Goal: Transaction & Acquisition: Purchase product/service

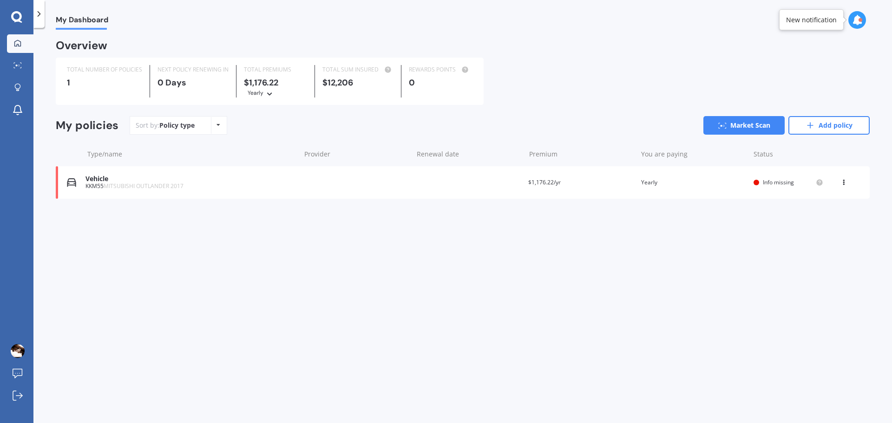
click at [181, 187] on span "MITSUBISHI OUTLANDER 2017" at bounding box center [144, 186] width 80 height 8
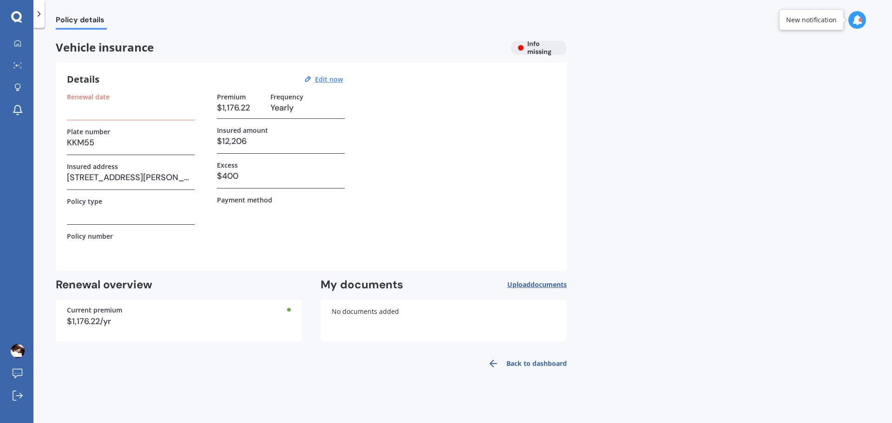
click at [531, 363] on link "Back to dashboard" at bounding box center [524, 363] width 85 height 22
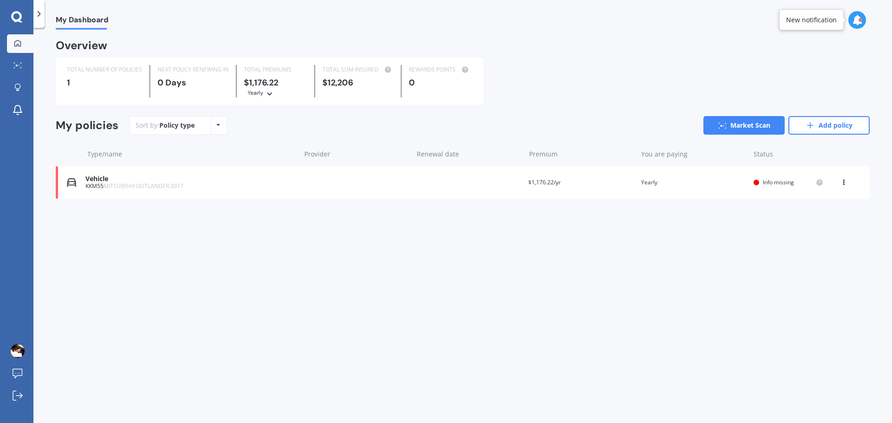
click at [846, 184] on div "View option View policy Delete" at bounding box center [844, 182] width 8 height 9
drag, startPoint x: 833, startPoint y: 200, endPoint x: 596, endPoint y: 229, distance: 239.1
click at [596, 229] on div "My Dashboard Overview TOTAL NUMBER OF POLICIES 1 NEXT POLICY RENEWING [DATE] TO…" at bounding box center [462, 227] width 858 height 395
click at [745, 130] on link "Market Scan" at bounding box center [743, 125] width 81 height 19
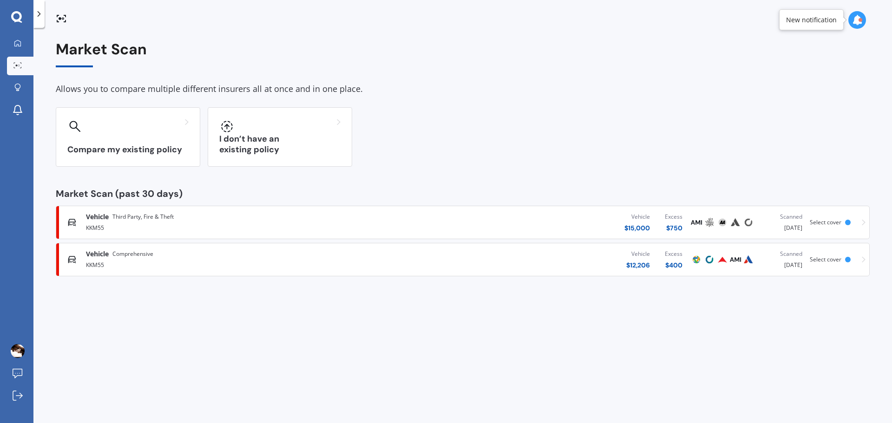
click at [352, 259] on div "KKM55" at bounding box center [232, 264] width 293 height 11
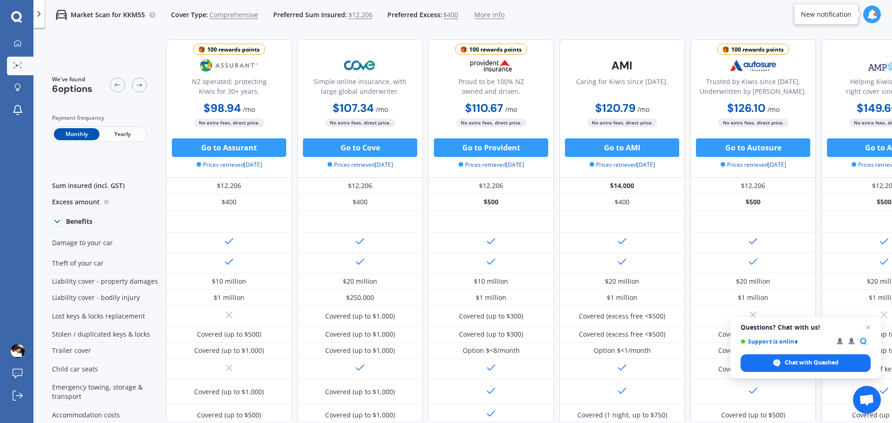
click at [134, 135] on span "Yearly" at bounding box center [122, 134] width 46 height 12
click at [27, 65] on link "Market Scan" at bounding box center [20, 66] width 26 height 19
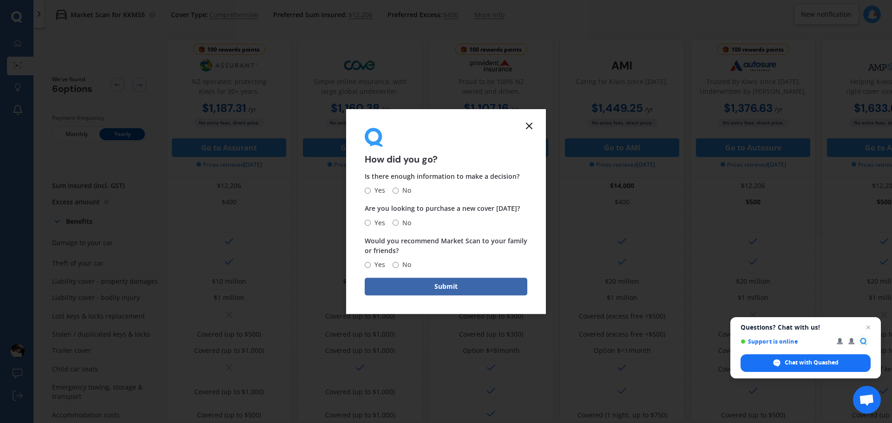
click at [528, 123] on icon at bounding box center [528, 125] width 11 height 11
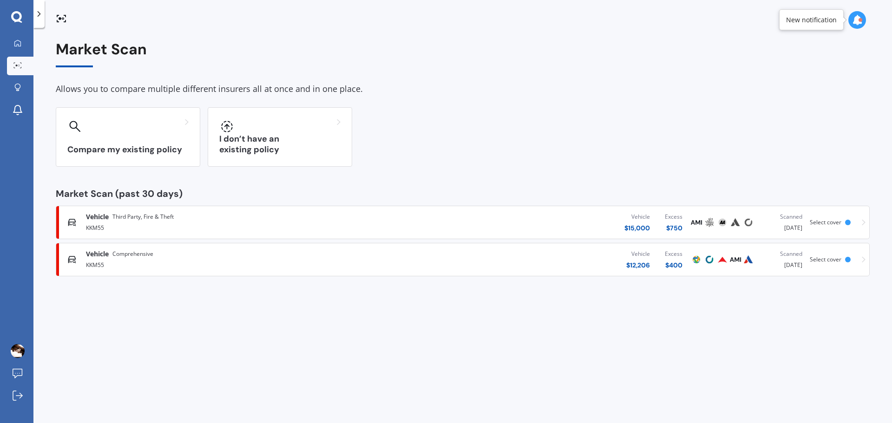
click at [217, 219] on div "Vehicle Third Party, Fire & Theft" at bounding box center [232, 216] width 293 height 9
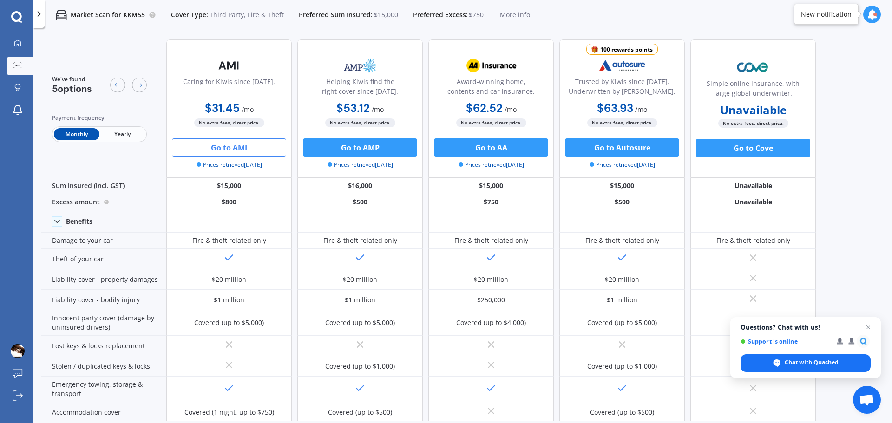
click at [143, 132] on span "Yearly" at bounding box center [122, 134] width 46 height 12
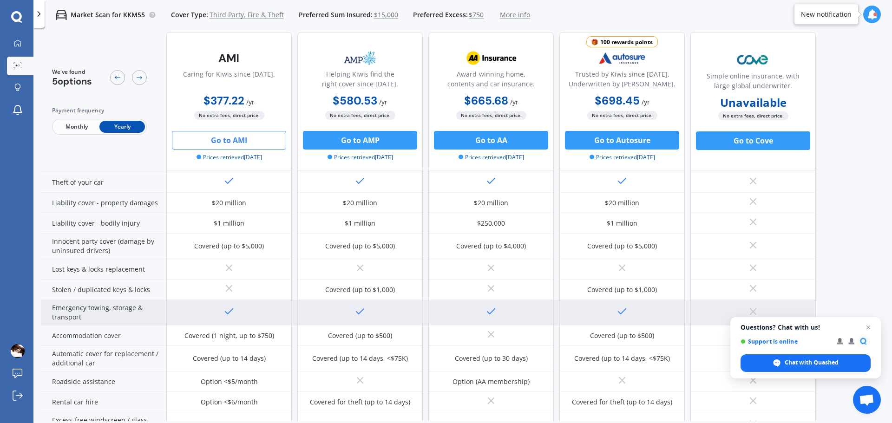
scroll to position [93, 0]
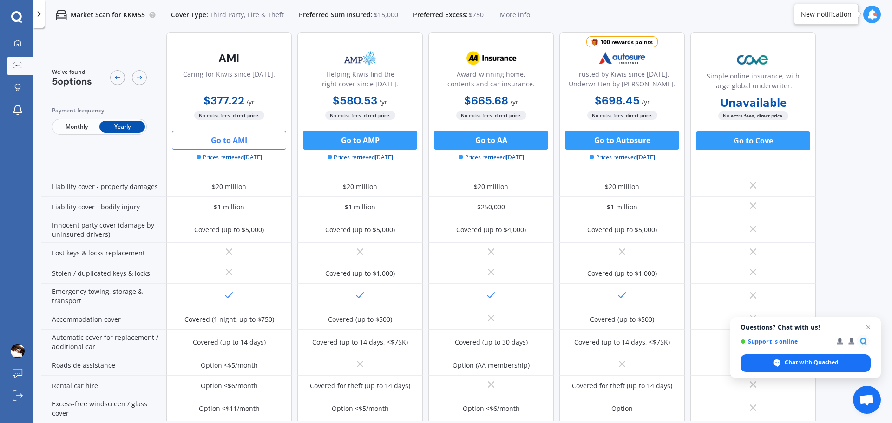
click at [233, 142] on button "Go to AMI" at bounding box center [229, 140] width 114 height 19
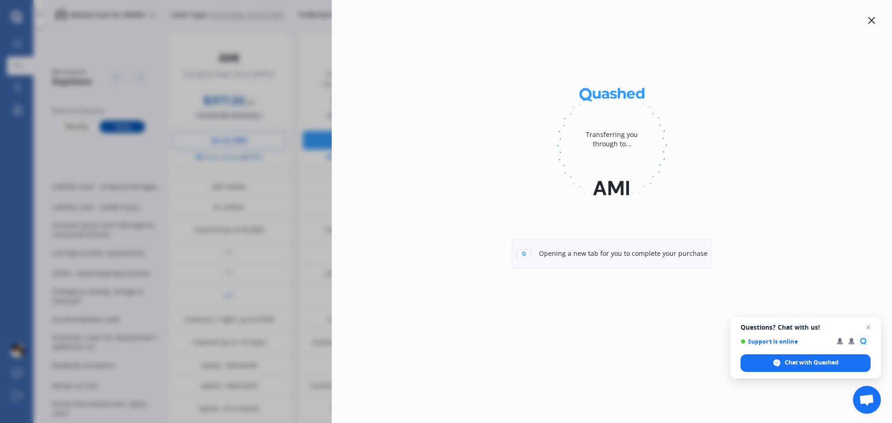
click at [872, 22] on icon at bounding box center [871, 20] width 7 height 7
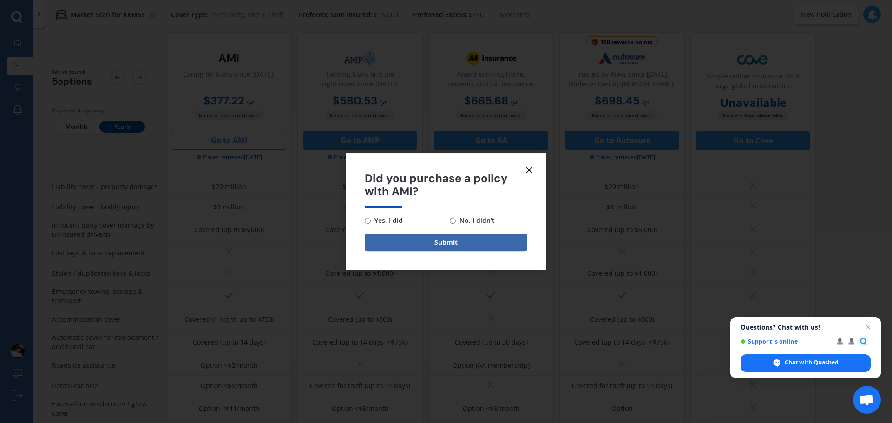
click at [531, 172] on line at bounding box center [529, 170] width 6 height 6
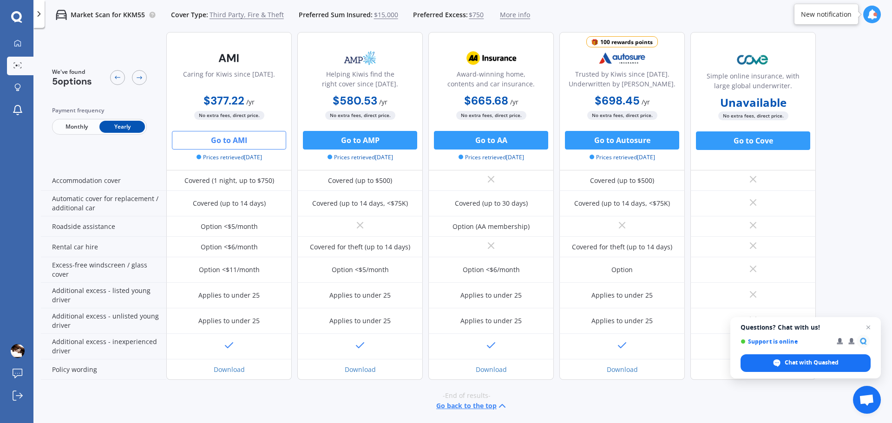
scroll to position [233, 0]
click at [240, 140] on button "Go to AMI" at bounding box center [229, 140] width 114 height 19
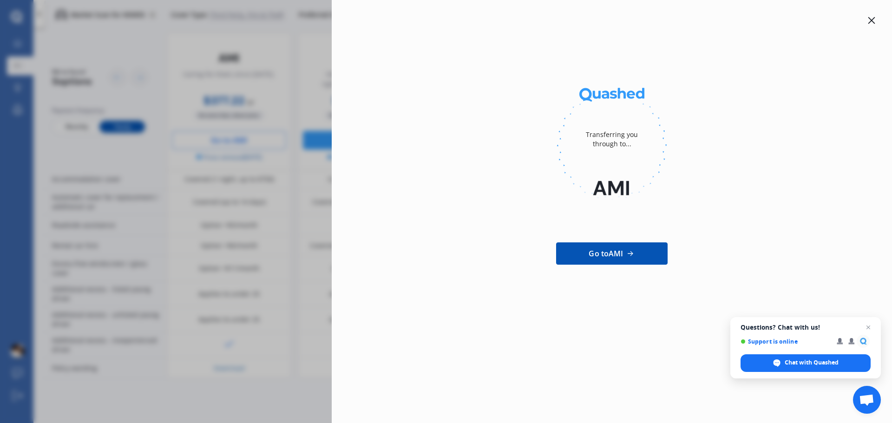
click at [870, 16] on div at bounding box center [871, 20] width 11 height 11
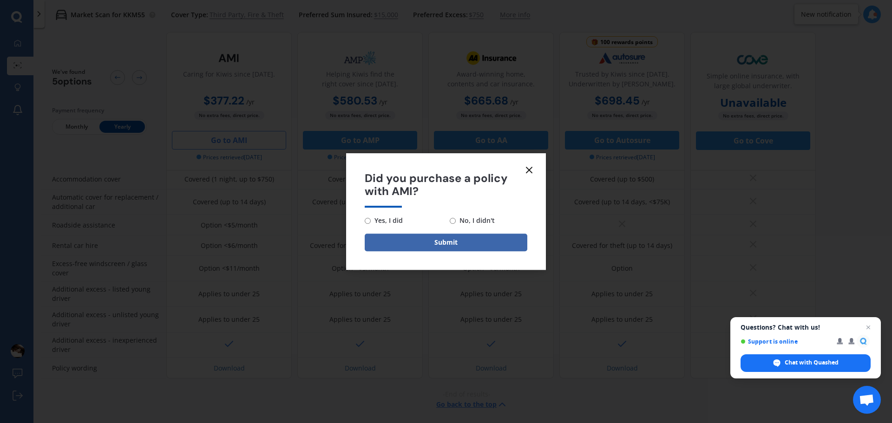
click at [466, 224] on span "No, I didn't" at bounding box center [475, 220] width 39 height 11
click at [456, 224] on input "No, I didn't" at bounding box center [452, 221] width 6 height 6
radio input "true"
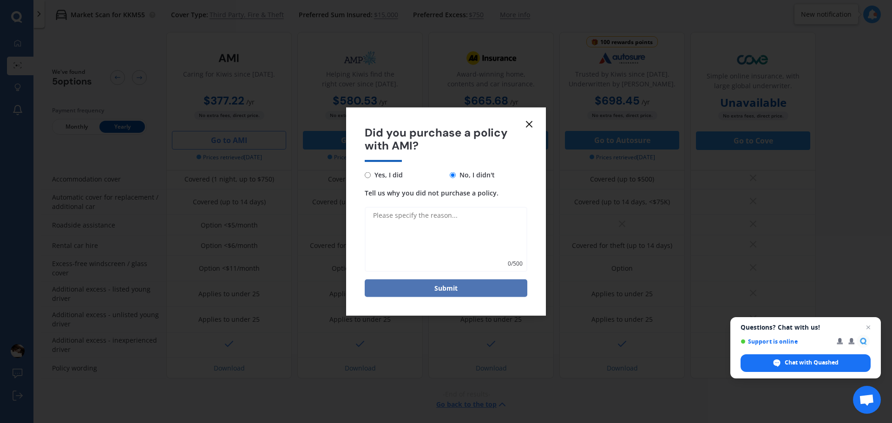
click at [454, 288] on button "Submit" at bounding box center [445, 289] width 163 height 18
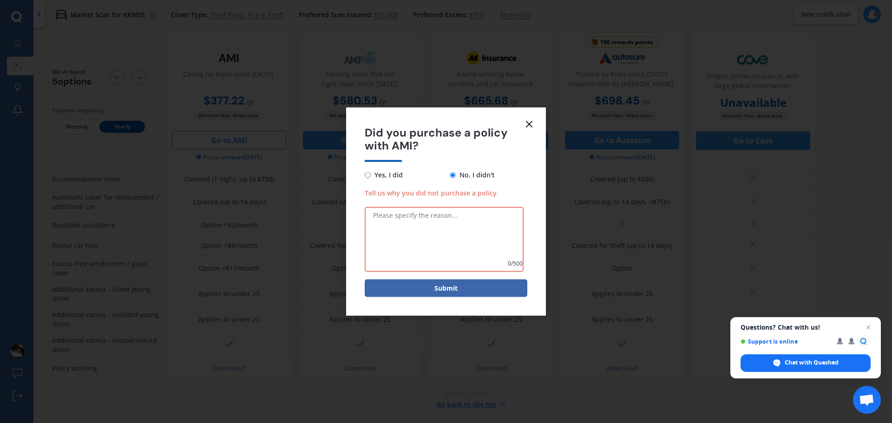
click at [532, 118] on form "Did you purchase a policy with AMI? Yes, I did No, I didn't Tell us why you did…" at bounding box center [446, 211] width 200 height 208
click at [530, 120] on icon at bounding box center [528, 123] width 11 height 11
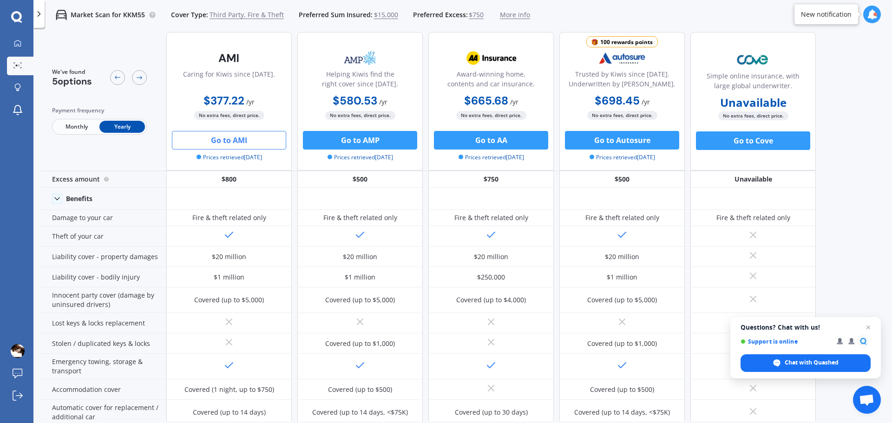
scroll to position [0, 0]
